Goal: Transaction & Acquisition: Purchase product/service

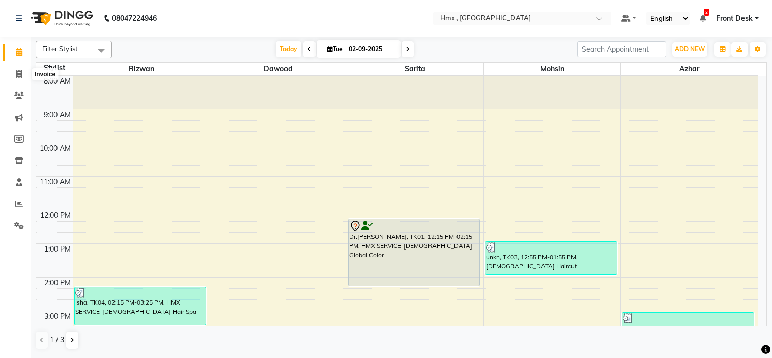
click at [23, 75] on span at bounding box center [19, 75] width 18 height 12
select select "5711"
select select "service"
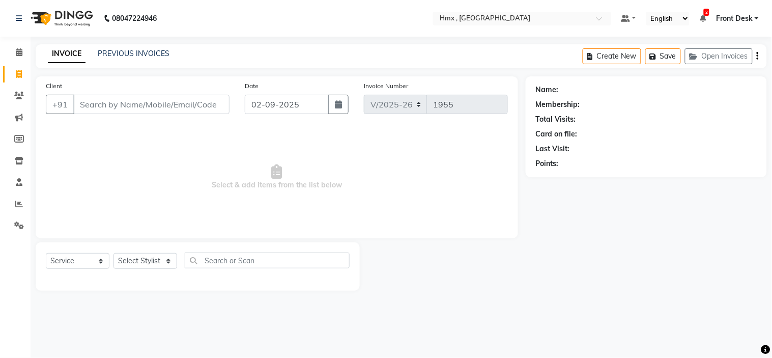
click at [164, 110] on input "Client" at bounding box center [151, 104] width 156 height 19
type input "8879544586"
click at [217, 104] on span "Add Client" at bounding box center [203, 104] width 40 height 10
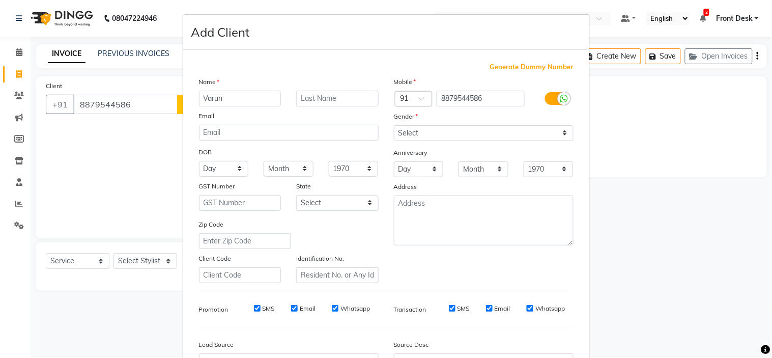
type input "Varun"
click at [465, 131] on select "Select [DEMOGRAPHIC_DATA] [DEMOGRAPHIC_DATA] Other Prefer Not To Say" at bounding box center [484, 133] width 180 height 16
select select "[DEMOGRAPHIC_DATA]"
click at [394, 125] on select "Select [DEMOGRAPHIC_DATA] [DEMOGRAPHIC_DATA] Other Prefer Not To Say" at bounding box center [484, 133] width 180 height 16
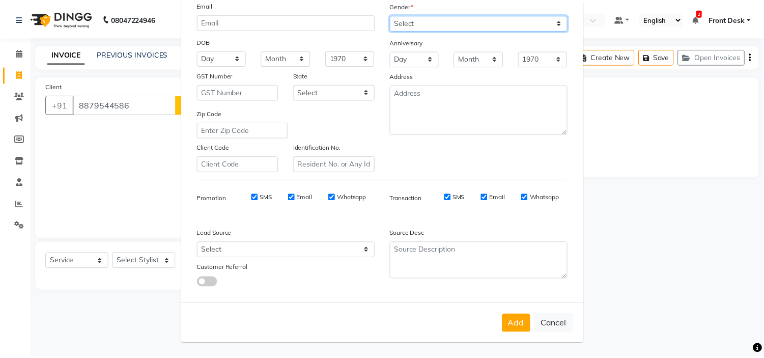
scroll to position [112, 0]
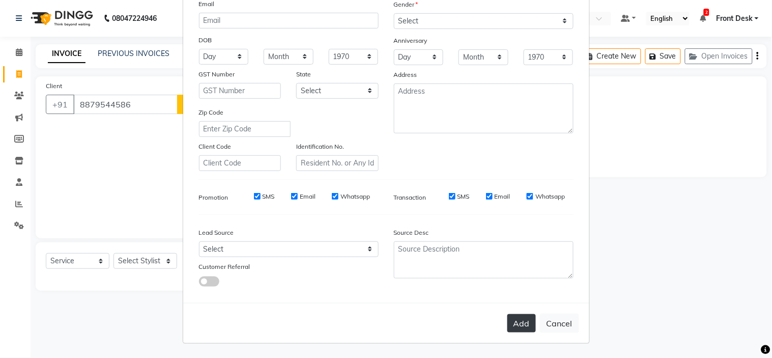
click at [513, 322] on button "Add" at bounding box center [522, 323] width 29 height 18
select select
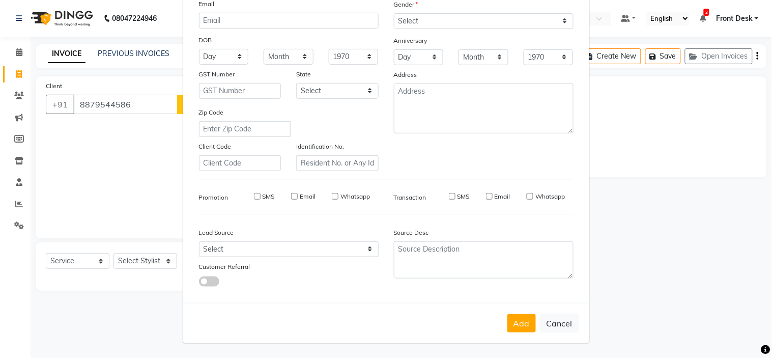
select select
checkbox input "false"
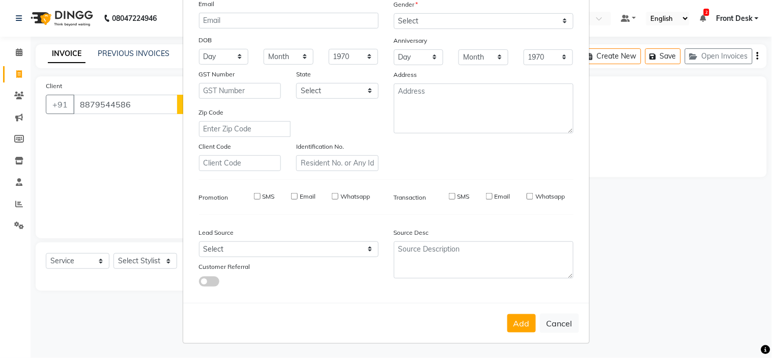
checkbox input "false"
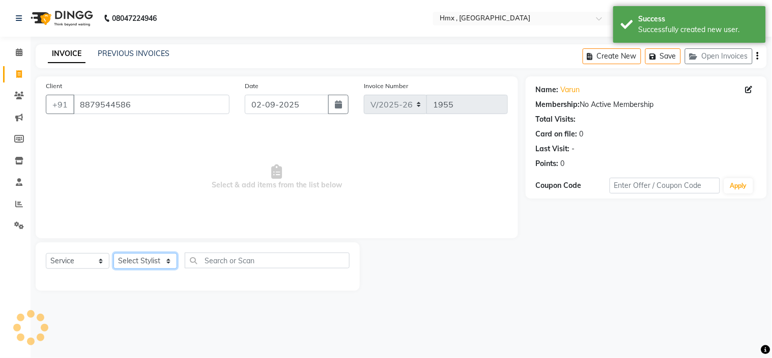
click at [121, 262] on select "Select Stylist [PERSON_NAME] [PERSON_NAME] Front Desk Kaikasha [PERSON_NAME] [P…" at bounding box center [146, 261] width 64 height 16
select select "39098"
click at [114, 253] on select "Select Stylist [PERSON_NAME] [PERSON_NAME] Front Desk Kaikasha [PERSON_NAME] [P…" at bounding box center [146, 261] width 64 height 16
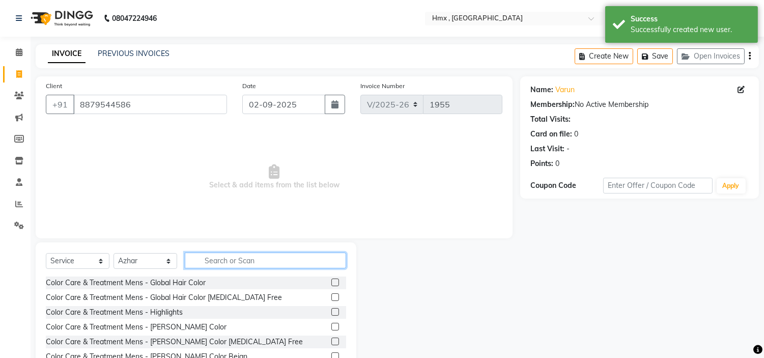
click at [228, 263] on input "text" at bounding box center [265, 260] width 161 height 16
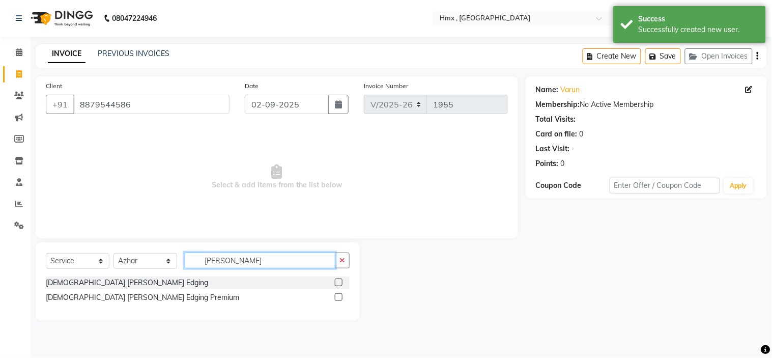
type input "[PERSON_NAME]"
click at [339, 281] on label at bounding box center [339, 282] width 8 height 8
click at [339, 281] on input "checkbox" at bounding box center [338, 282] width 7 height 7
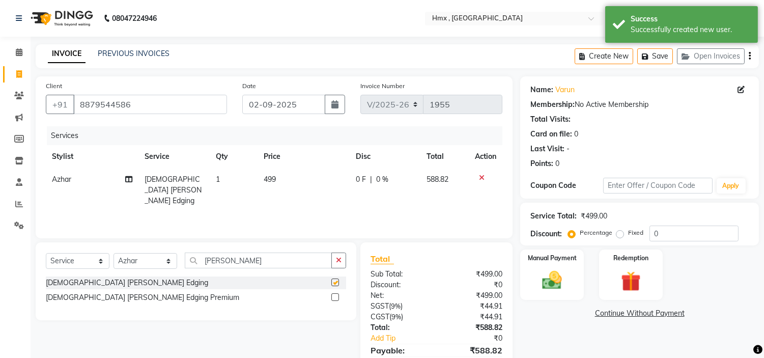
checkbox input "false"
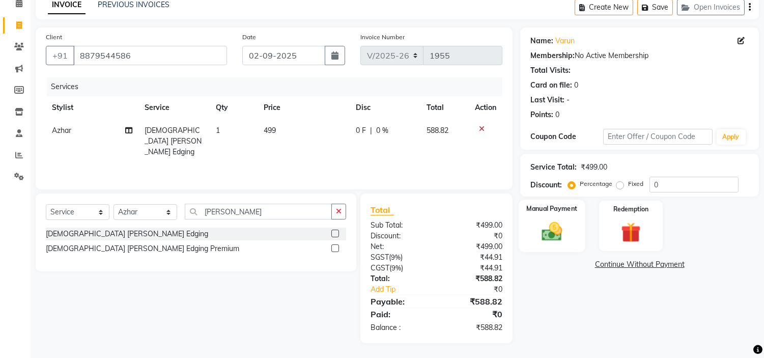
drag, startPoint x: 562, startPoint y: 221, endPoint x: 593, endPoint y: 249, distance: 42.2
click at [561, 222] on img at bounding box center [552, 231] width 32 height 23
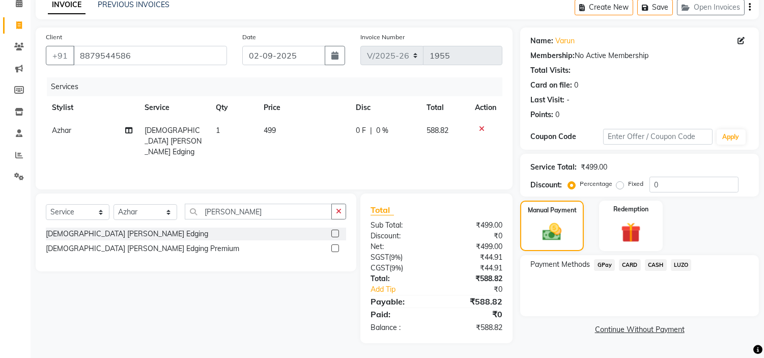
click at [604, 263] on span "GPay" at bounding box center [604, 265] width 21 height 12
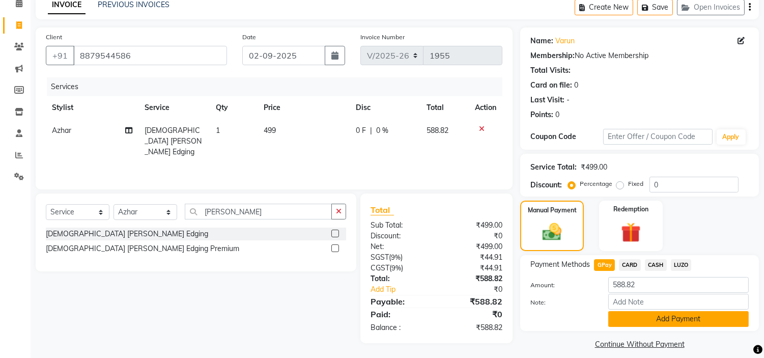
click at [640, 317] on button "Add Payment" at bounding box center [678, 319] width 140 height 16
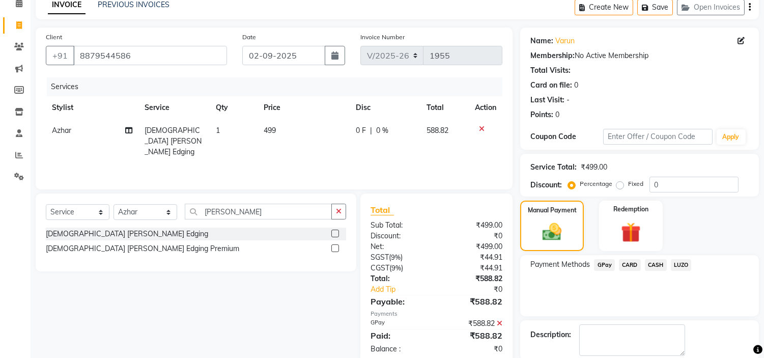
scroll to position [100, 0]
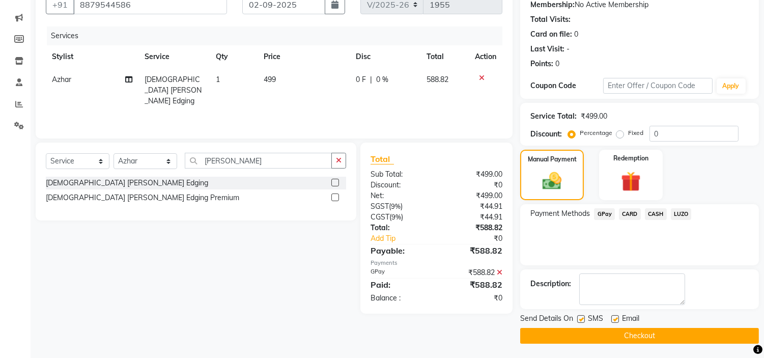
click at [623, 334] on button "Checkout" at bounding box center [639, 336] width 239 height 16
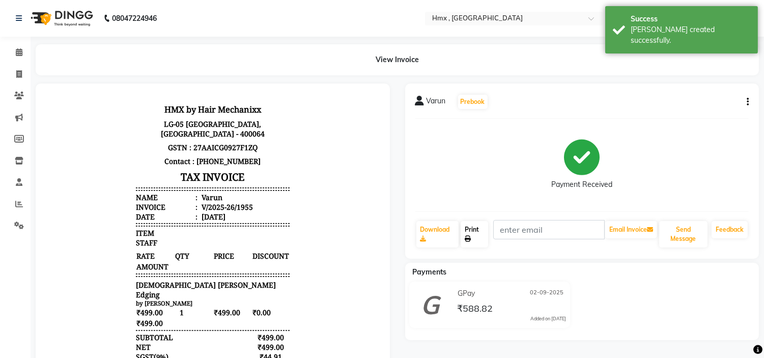
click at [480, 232] on link "Print" at bounding box center [474, 234] width 27 height 26
click at [18, 52] on icon at bounding box center [19, 52] width 7 height 8
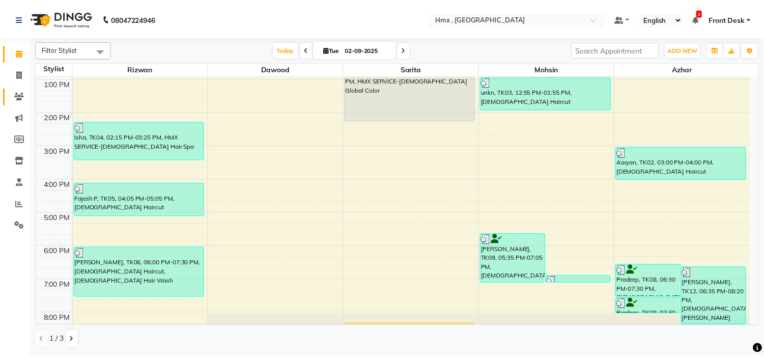
scroll to position [221, 0]
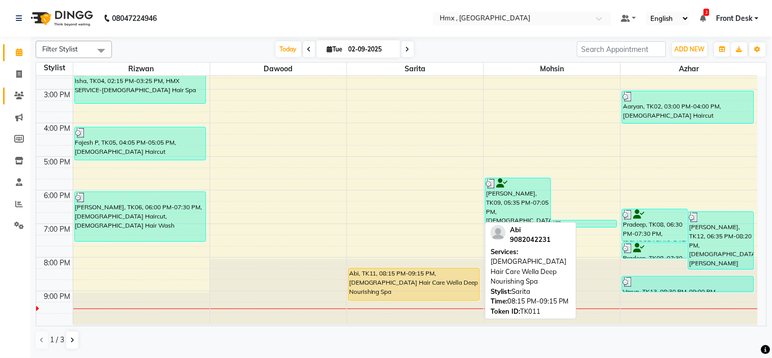
click at [419, 286] on div "Abi, TK11, 08:15 PM-09:15 PM, [DEMOGRAPHIC_DATA] Hair Care Wella Deep Nourishin…" at bounding box center [414, 284] width 131 height 32
select select "1"
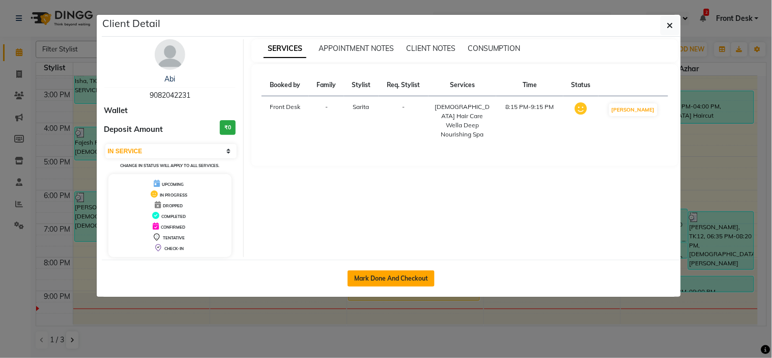
click at [380, 271] on button "Mark Done And Checkout" at bounding box center [391, 278] width 87 height 16
select select "5711"
select select "service"
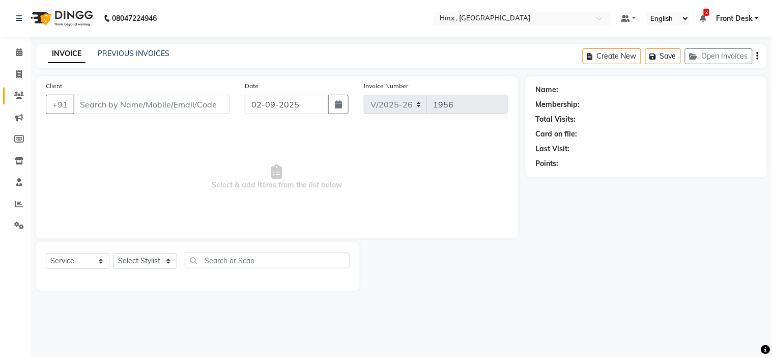
select select "3"
type input "9082042231"
select select "39112"
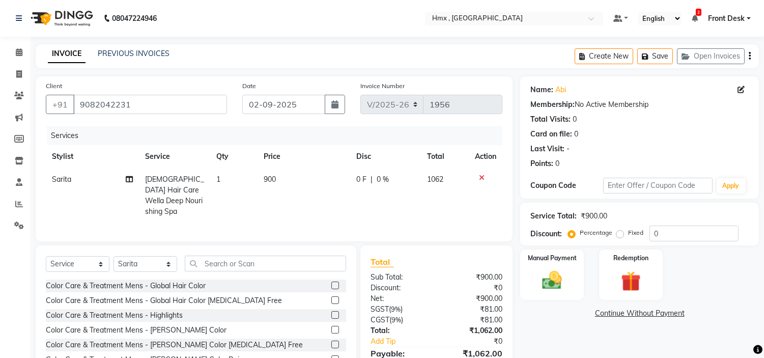
click at [276, 188] on td "900" at bounding box center [304, 195] width 93 height 55
select select "39112"
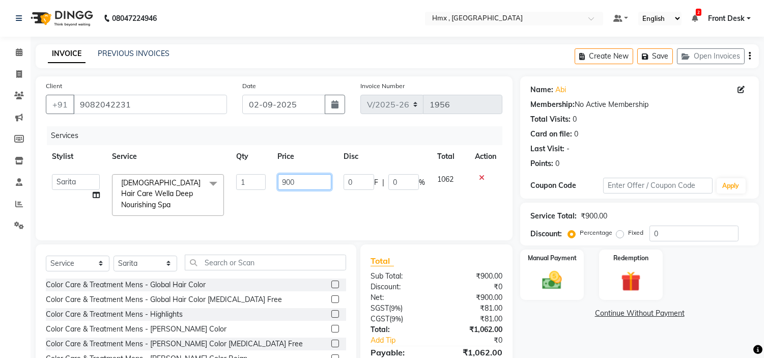
drag, startPoint x: 309, startPoint y: 178, endPoint x: 278, endPoint y: 191, distance: 33.6
click at [278, 191] on td "900" at bounding box center [305, 195] width 66 height 54
type input "1900"
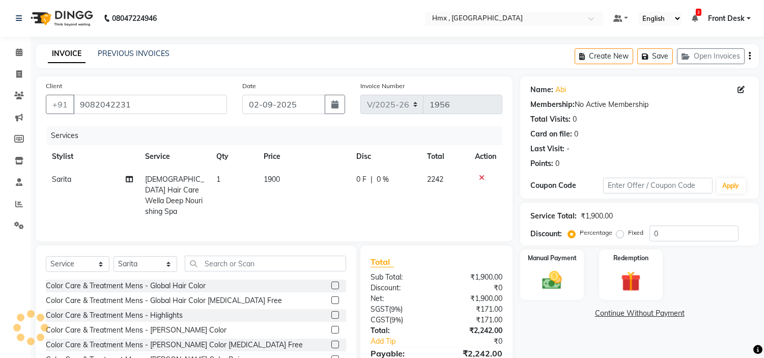
scroll to position [51, 0]
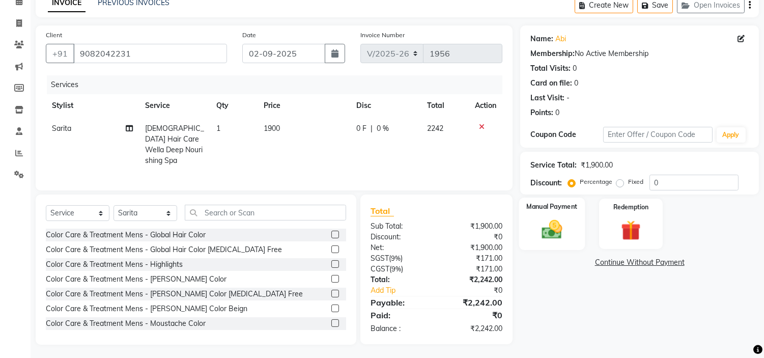
click at [557, 212] on div "Manual Payment" at bounding box center [552, 224] width 66 height 52
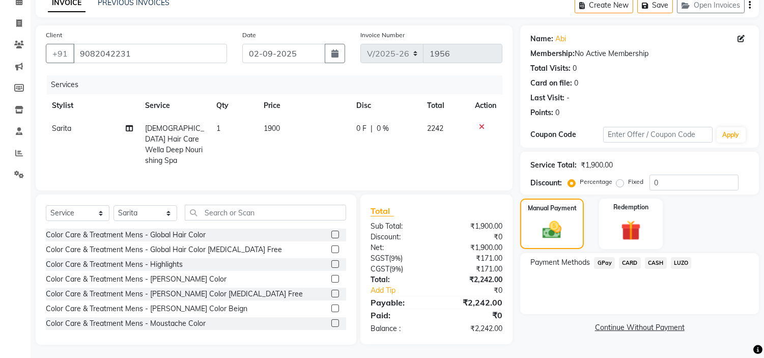
click at [630, 263] on span "CARD" at bounding box center [630, 263] width 22 height 12
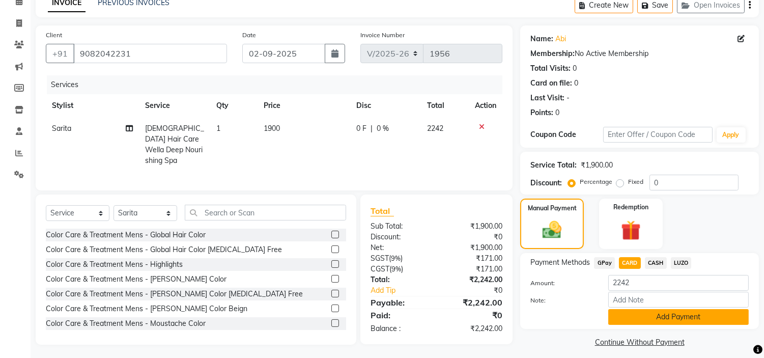
click at [669, 318] on button "Add Payment" at bounding box center [678, 317] width 140 height 16
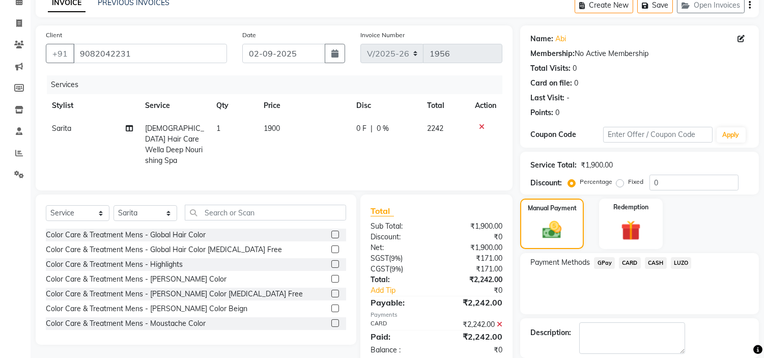
scroll to position [100, 0]
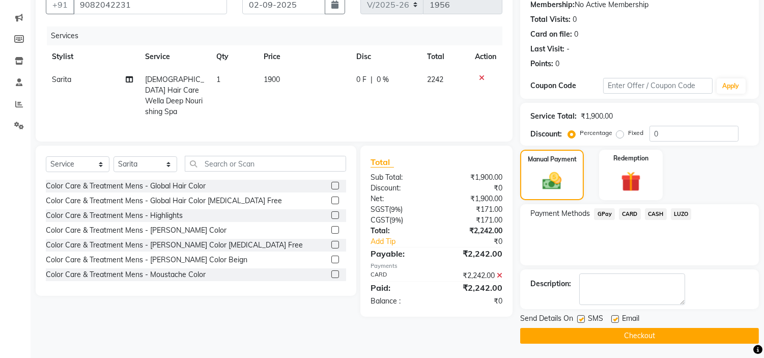
click at [496, 270] on div "₹2,242.00" at bounding box center [474, 275] width 74 height 11
click at [499, 272] on icon at bounding box center [500, 275] width 6 height 7
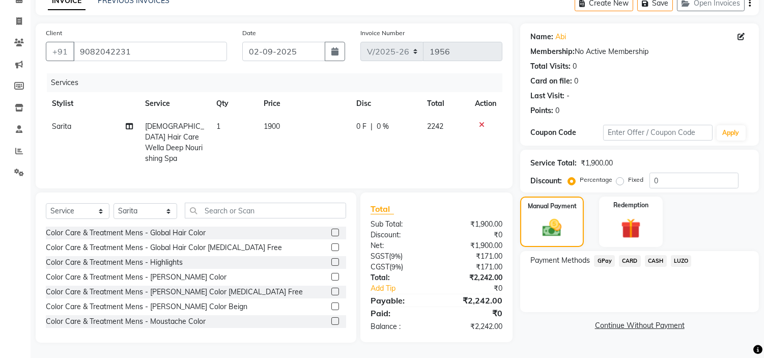
scroll to position [51, 0]
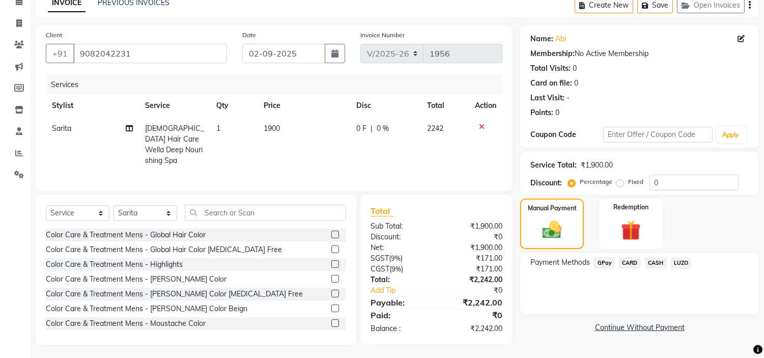
drag, startPoint x: 603, startPoint y: 264, endPoint x: 644, endPoint y: 339, distance: 85.4
click at [603, 264] on span "GPay" at bounding box center [604, 263] width 21 height 12
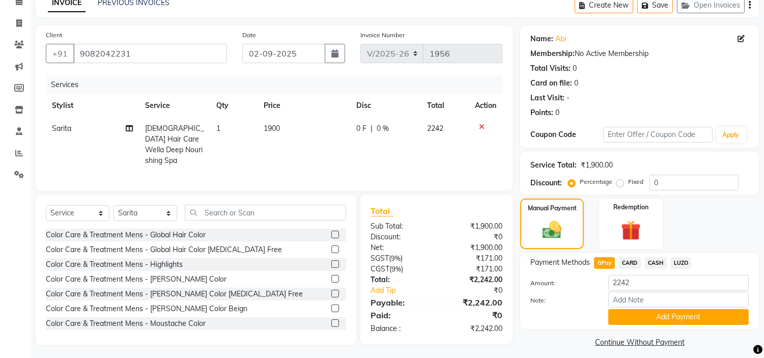
scroll to position [58, 0]
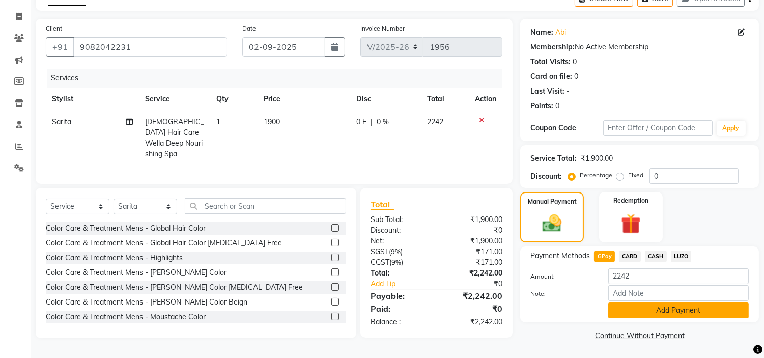
click at [645, 303] on button "Add Payment" at bounding box center [678, 310] width 140 height 16
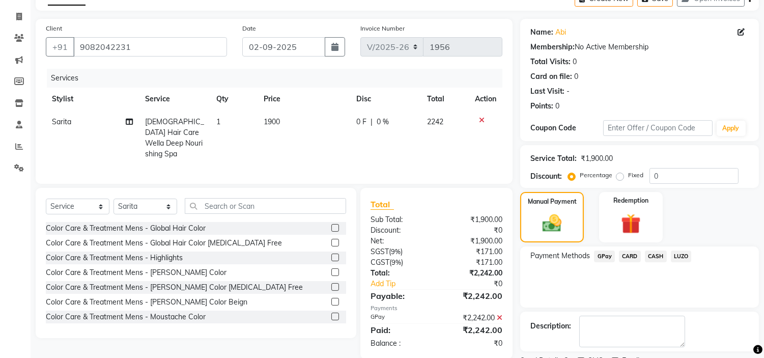
scroll to position [100, 0]
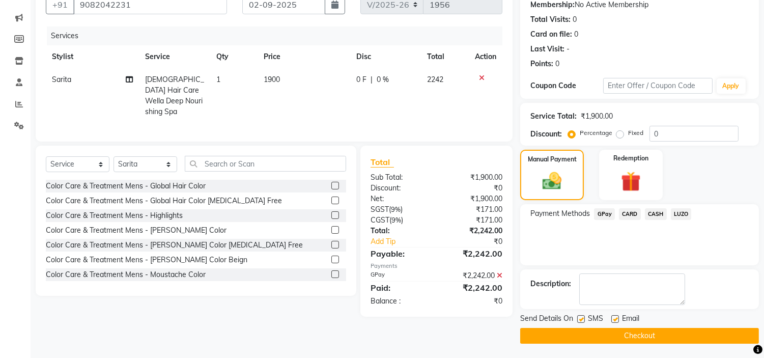
click at [600, 332] on button "Checkout" at bounding box center [639, 336] width 239 height 16
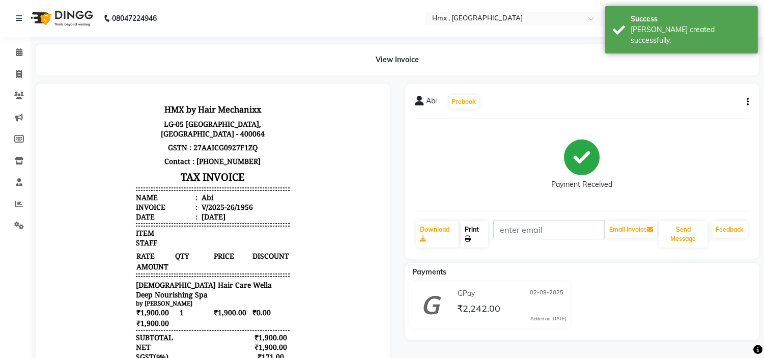
click at [474, 234] on link "Print" at bounding box center [474, 234] width 27 height 26
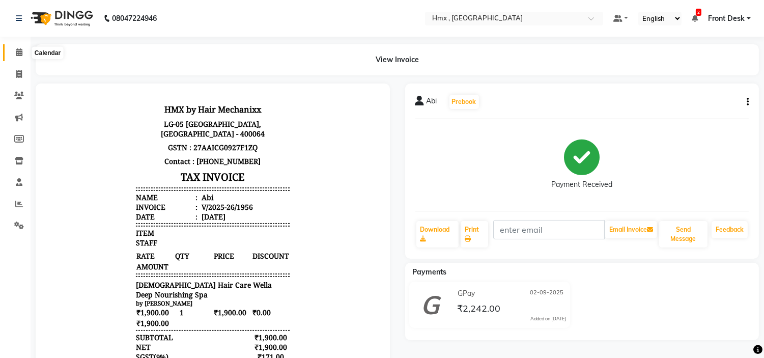
drag, startPoint x: 21, startPoint y: 56, endPoint x: 34, endPoint y: 56, distance: 13.2
click at [21, 56] on icon at bounding box center [19, 52] width 7 height 8
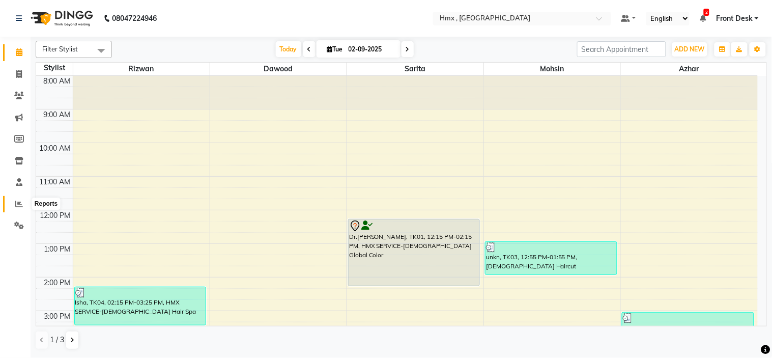
click at [20, 206] on icon at bounding box center [19, 204] width 8 height 8
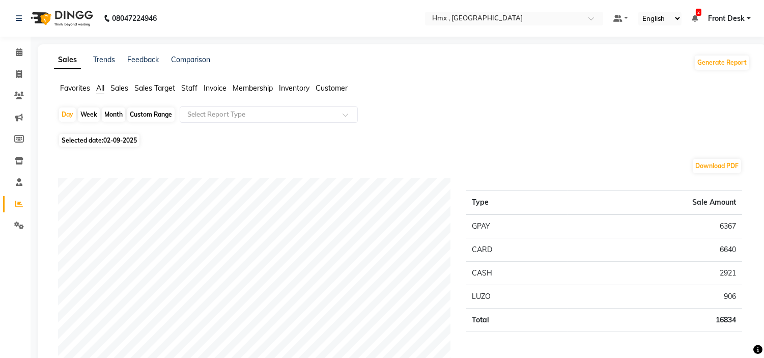
click at [185, 88] on span "Staff" at bounding box center [189, 87] width 16 height 9
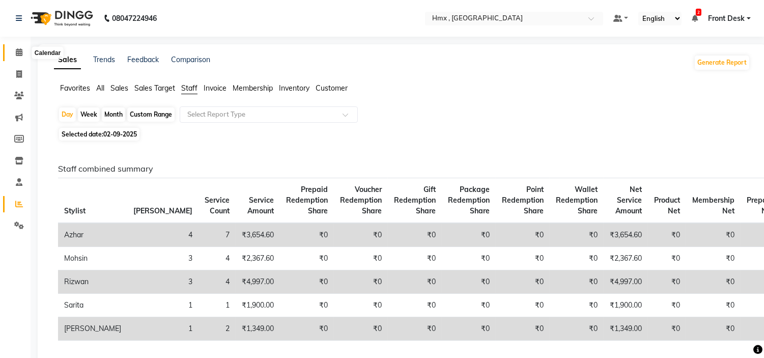
drag, startPoint x: 23, startPoint y: 52, endPoint x: 28, endPoint y: 57, distance: 6.8
click at [23, 52] on span at bounding box center [19, 53] width 18 height 12
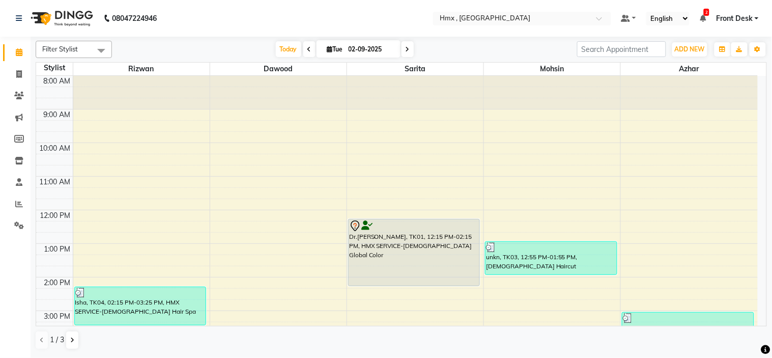
click at [406, 48] on icon at bounding box center [408, 49] width 4 height 6
type input "[DATE]"
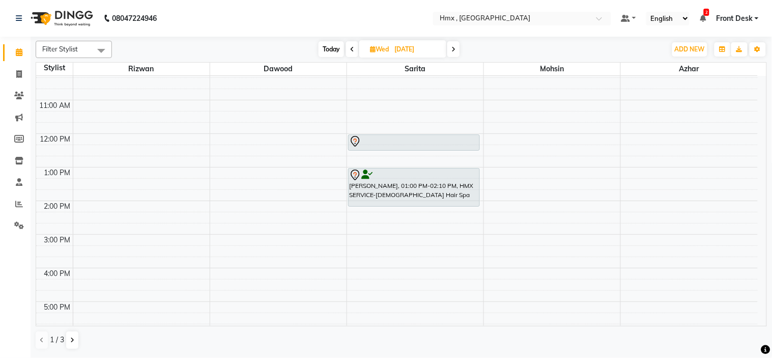
scroll to position [90, 0]
